Goal: Check status: Check status

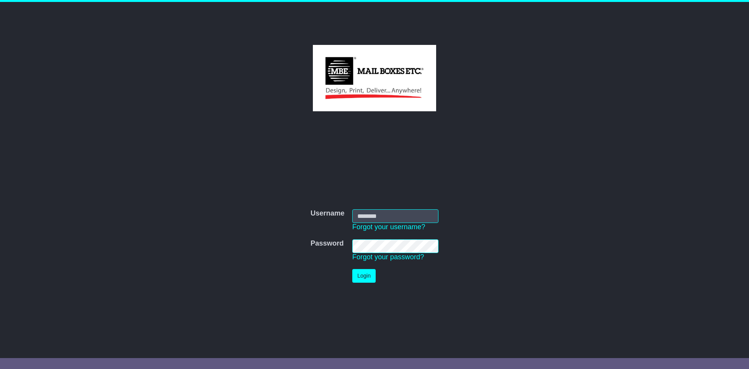
type input "**********"
click at [364, 279] on button "Login" at bounding box center [363, 276] width 23 height 14
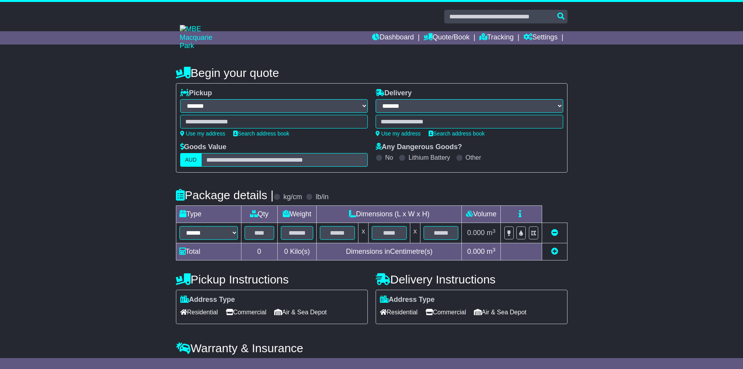
select select "**"
click at [445, 34] on link "Quote/Book" at bounding box center [447, 37] width 46 height 13
click at [487, 35] on link "Tracking" at bounding box center [496, 37] width 34 height 13
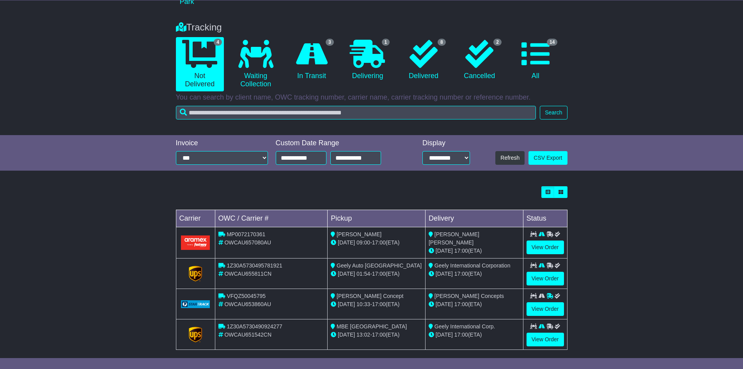
scroll to position [52, 0]
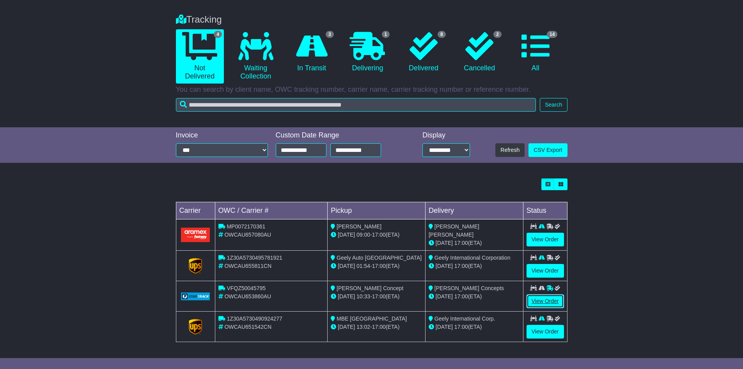
click at [556, 298] on link "View Order" at bounding box center [545, 301] width 37 height 14
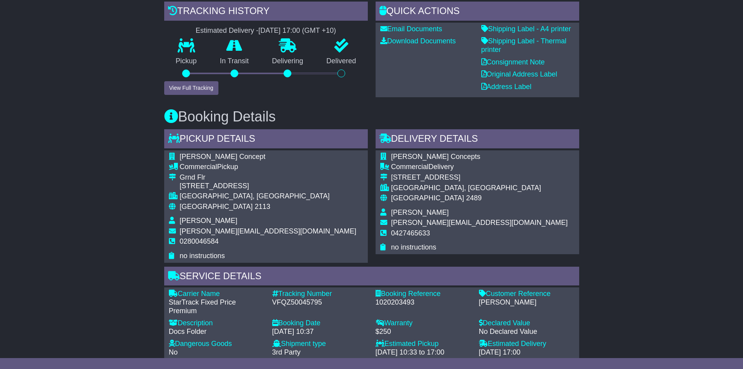
scroll to position [273, 0]
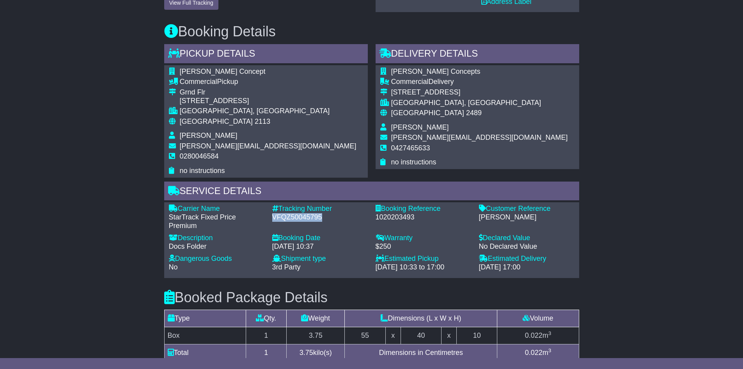
drag, startPoint x: 321, startPoint y: 215, endPoint x: 271, endPoint y: 217, distance: 50.4
click at [271, 217] on div "Tracking Number - VFQZ50045795" at bounding box center [319, 216] width 103 height 25
copy div "VFQZ50045795"
